Goal: Find specific page/section: Find specific page/section

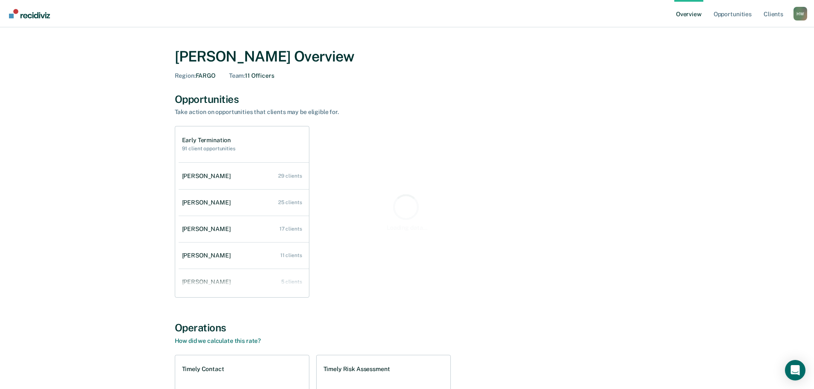
click at [800, 16] on div "H W" at bounding box center [800, 14] width 14 height 14
click at [766, 62] on button "Go to Operations" at bounding box center [765, 67] width 82 height 14
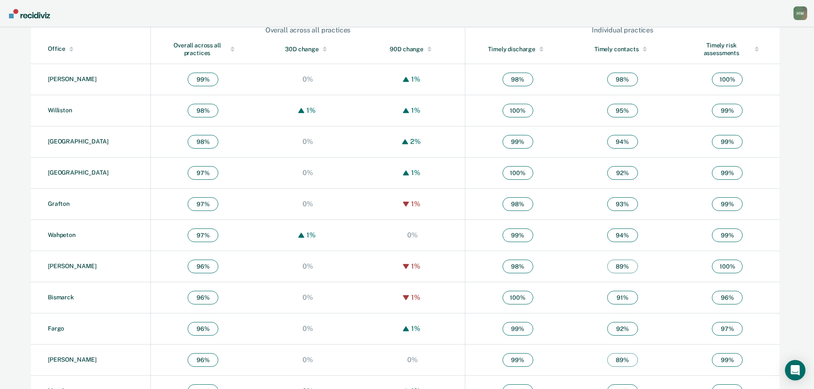
scroll to position [342, 0]
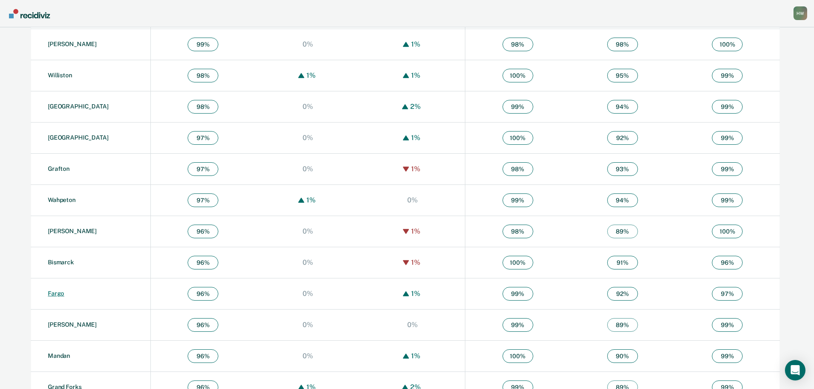
click at [55, 292] on link "Fargo" at bounding box center [56, 293] width 16 height 7
